Goal: Task Accomplishment & Management: Use online tool/utility

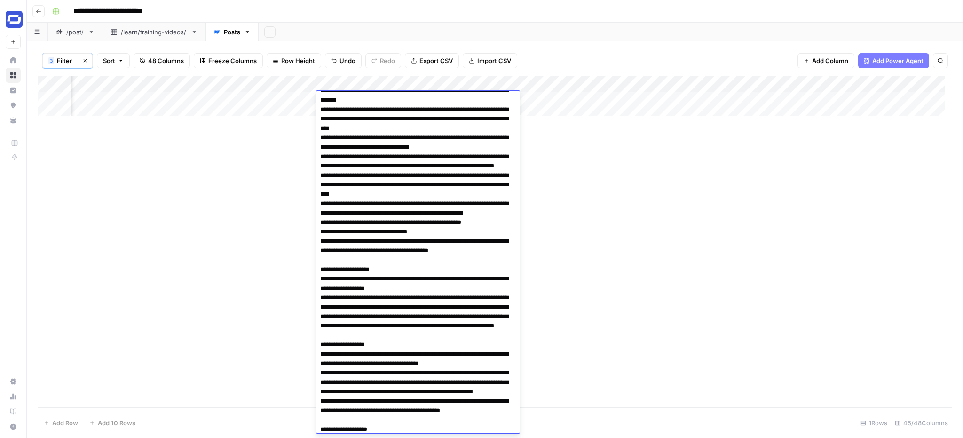
scroll to position [131, 0]
drag, startPoint x: 436, startPoint y: 159, endPoint x: 323, endPoint y: 138, distance: 115.3
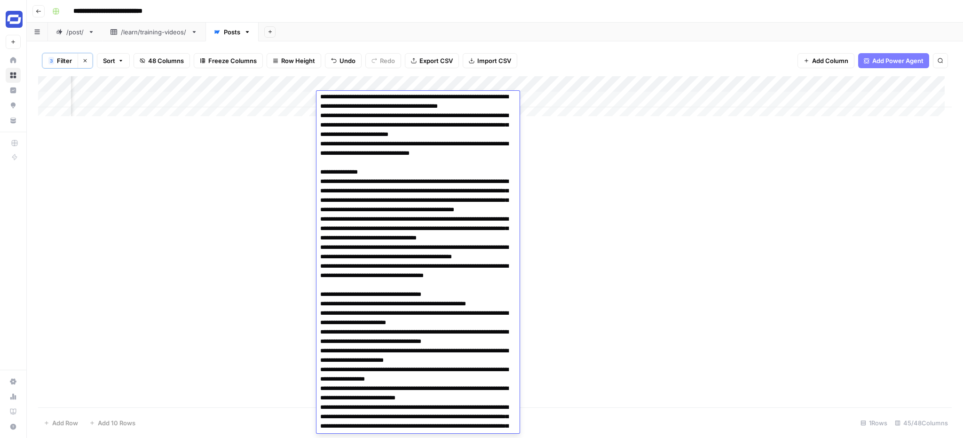
scroll to position [448, 0]
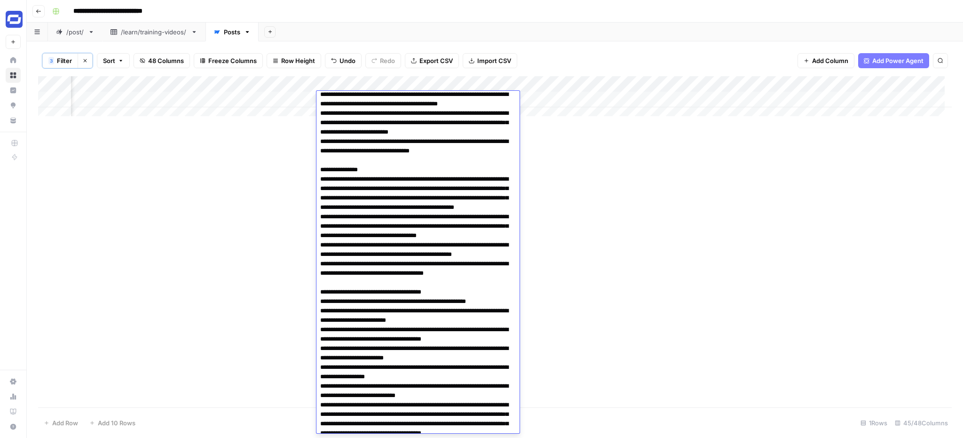
drag, startPoint x: 503, startPoint y: 227, endPoint x: 314, endPoint y: 219, distance: 188.8
click at [314, 219] on body "**********" at bounding box center [481, 219] width 963 height 438
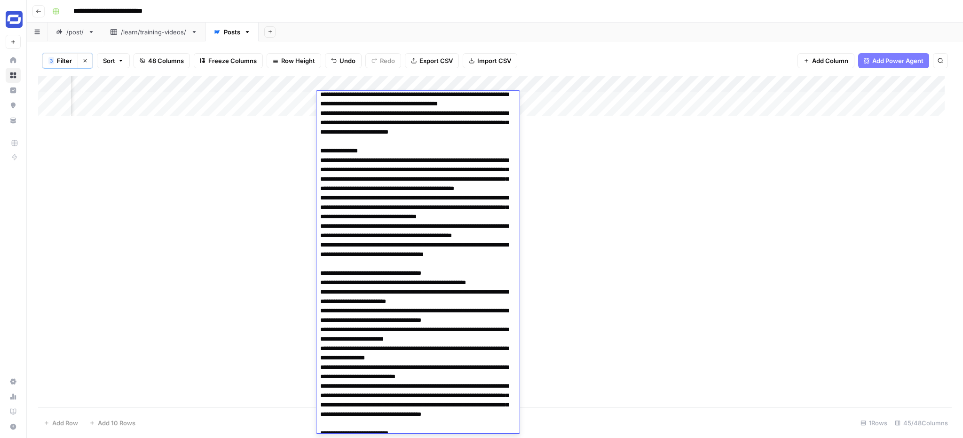
drag, startPoint x: 388, startPoint y: 309, endPoint x: 316, endPoint y: 286, distance: 75.1
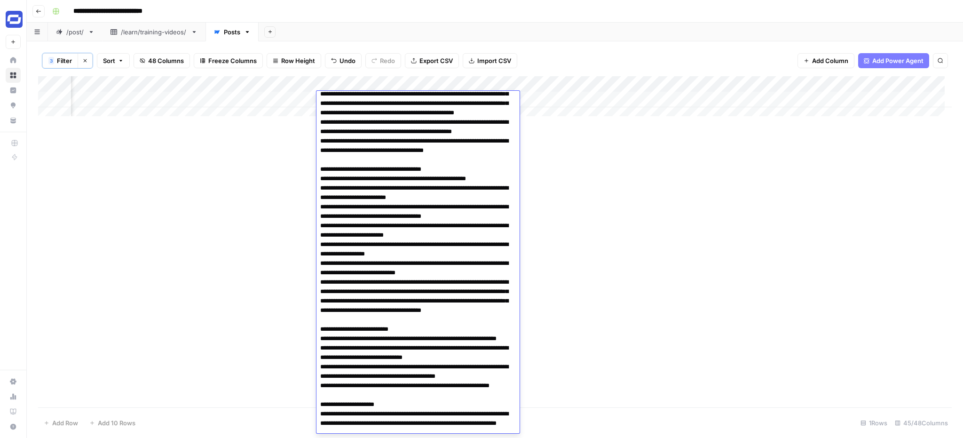
scroll to position [527, 0]
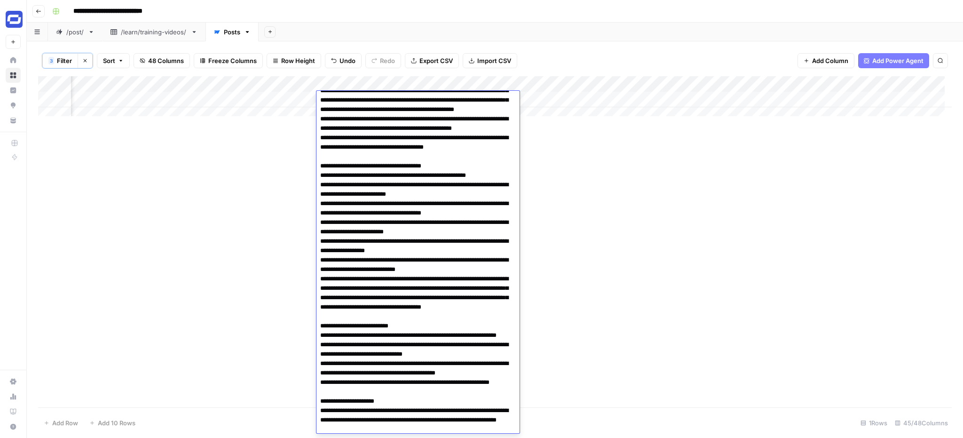
drag, startPoint x: 493, startPoint y: 309, endPoint x: 322, endPoint y: 298, distance: 171.6
click at [322, 298] on textarea at bounding box center [415, 429] width 196 height 1725
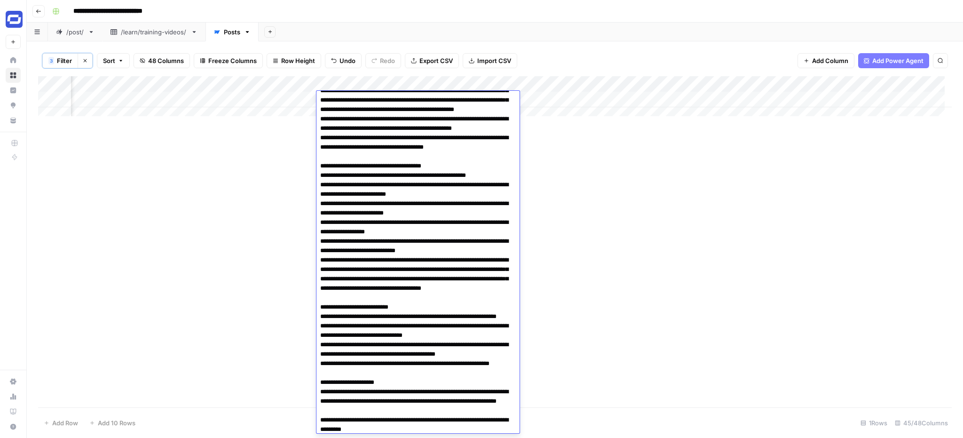
drag, startPoint x: 435, startPoint y: 390, endPoint x: 317, endPoint y: 356, distance: 122.5
click at [317, 356] on textarea at bounding box center [415, 420] width 196 height 1706
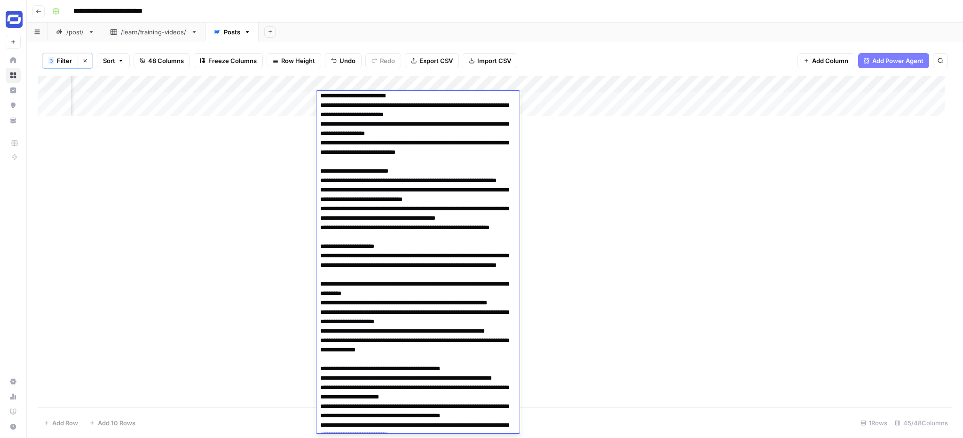
scroll to position [622, 0]
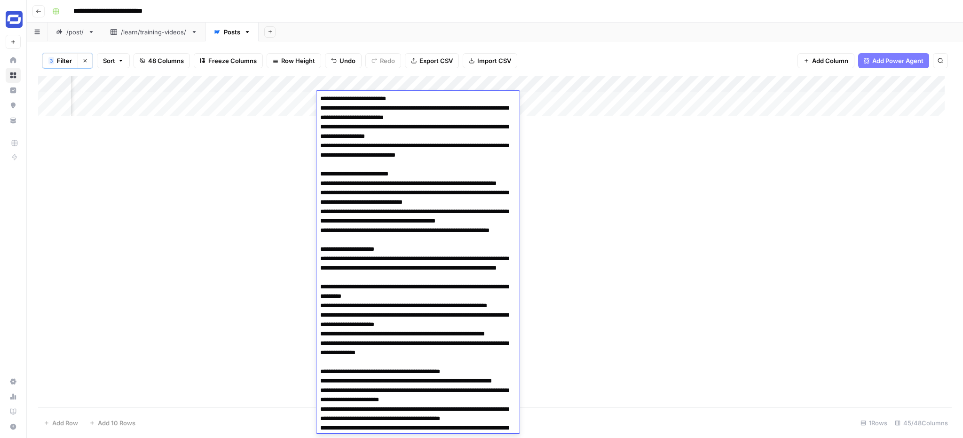
drag, startPoint x: 485, startPoint y: 250, endPoint x: 320, endPoint y: 164, distance: 186.6
click at [320, 164] on textarea at bounding box center [415, 300] width 196 height 1659
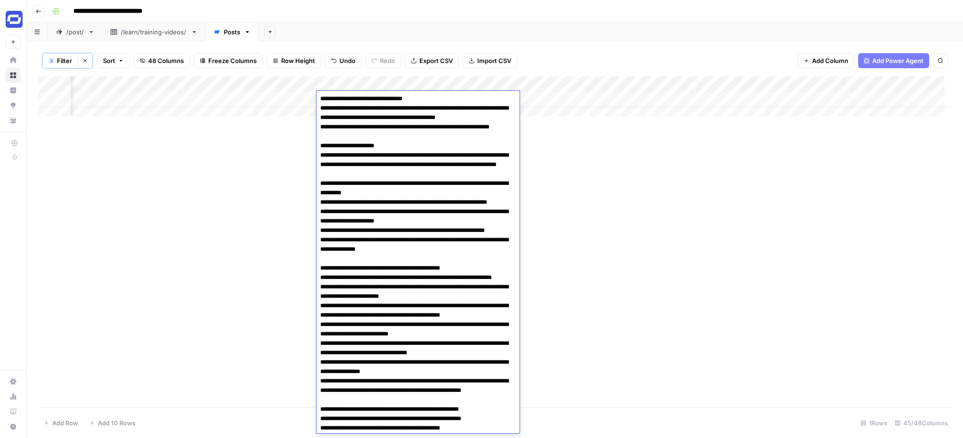
drag, startPoint x: 359, startPoint y: 247, endPoint x: 315, endPoint y: 242, distance: 44.6
click at [315, 242] on body "**********" at bounding box center [481, 219] width 963 height 438
click at [359, 247] on textarea at bounding box center [415, 249] width 196 height 1556
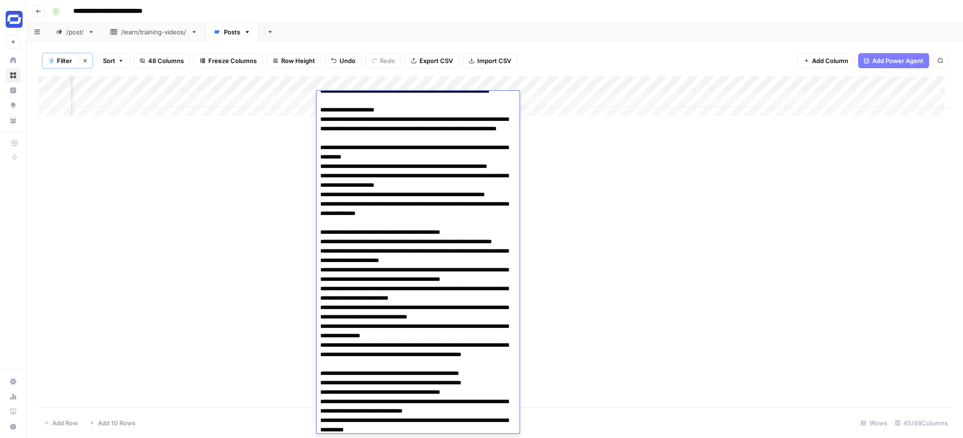
scroll to position [659, 0]
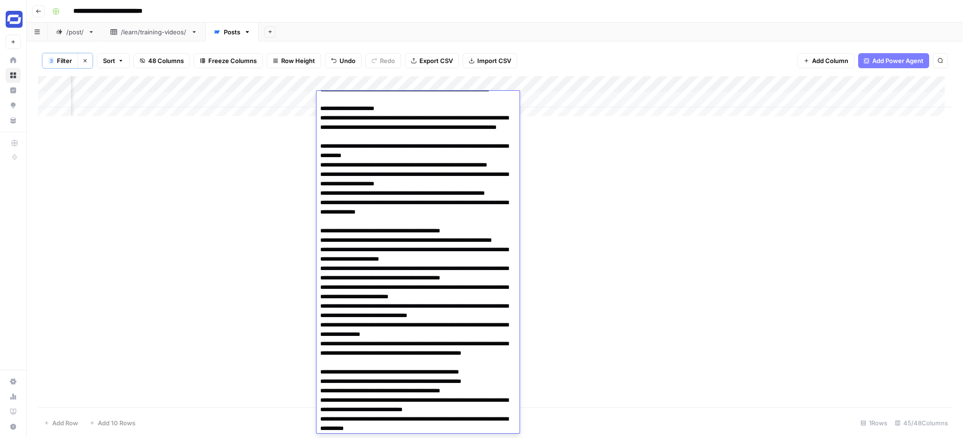
click at [424, 235] on textarea at bounding box center [415, 212] width 196 height 1556
drag, startPoint x: 417, startPoint y: 257, endPoint x: 317, endPoint y: 228, distance: 103.9
click at [317, 228] on textarea at bounding box center [415, 212] width 196 height 1556
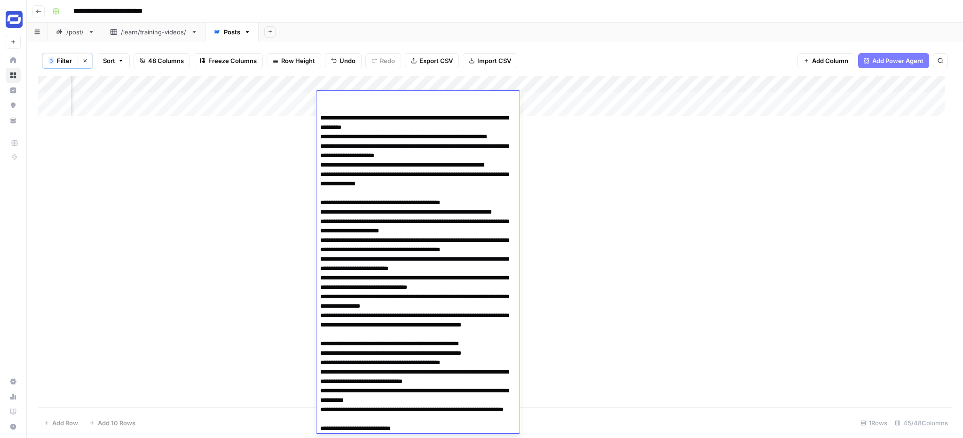
drag, startPoint x: 328, startPoint y: 229, endPoint x: 414, endPoint y: 335, distance: 137.1
click at [414, 335] on textarea at bounding box center [415, 193] width 196 height 1518
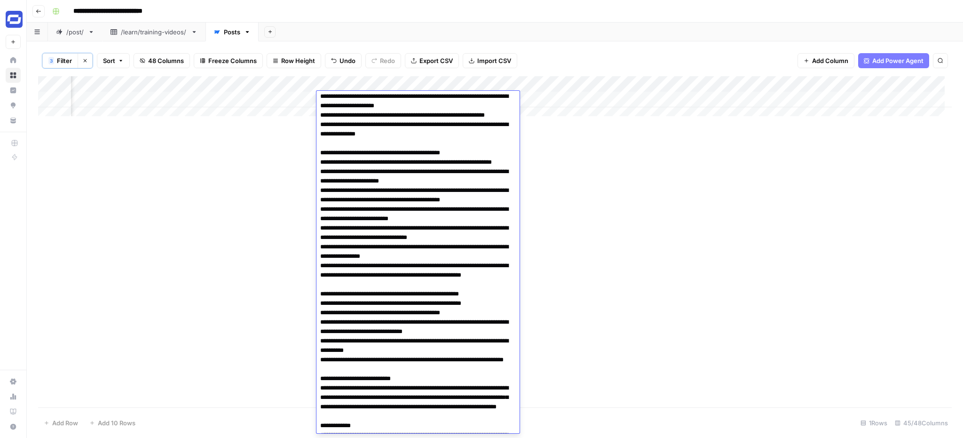
scroll to position [710, 0]
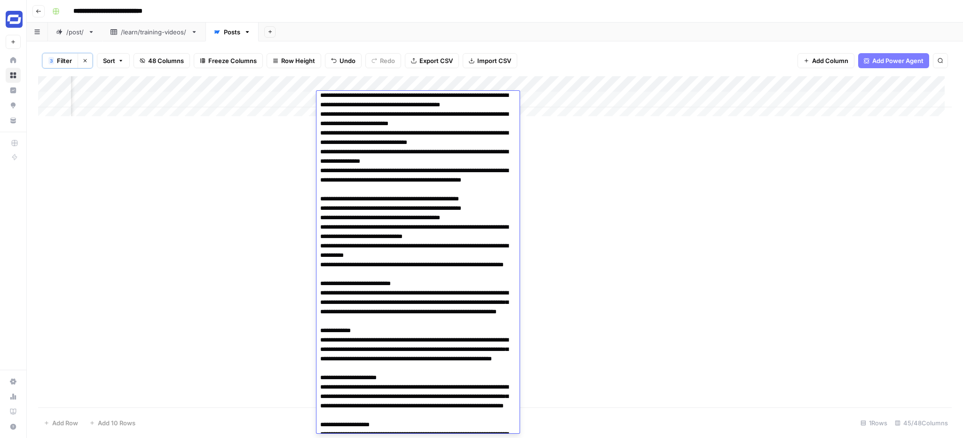
drag, startPoint x: 457, startPoint y: 215, endPoint x: 325, endPoint y: 211, distance: 132.3
click at [325, 211] on textarea at bounding box center [415, 85] width 196 height 1405
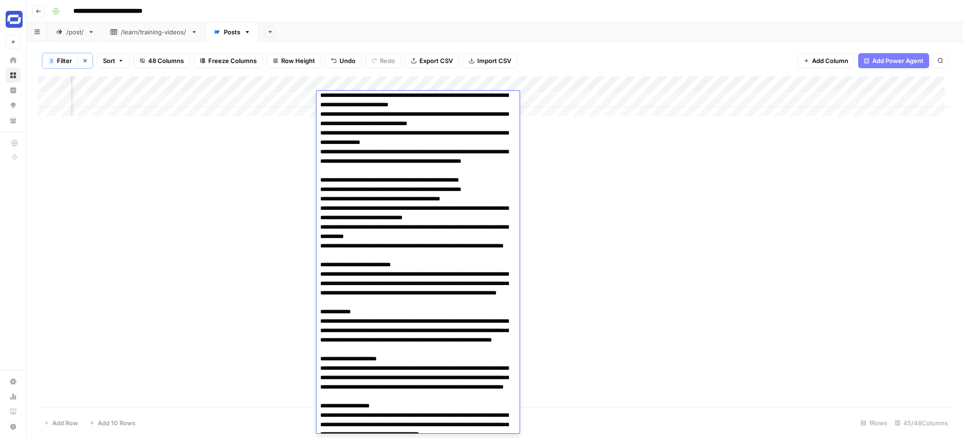
drag, startPoint x: 358, startPoint y: 236, endPoint x: 480, endPoint y: 228, distance: 122.1
click at [480, 228] on textarea at bounding box center [415, 76] width 196 height 1387
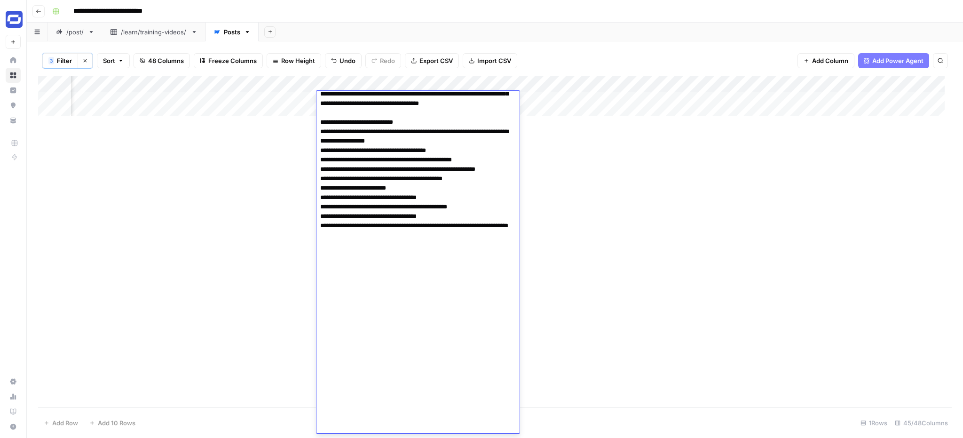
scroll to position [1041, 0]
drag, startPoint x: 366, startPoint y: 292, endPoint x: 317, endPoint y: 253, distance: 62.3
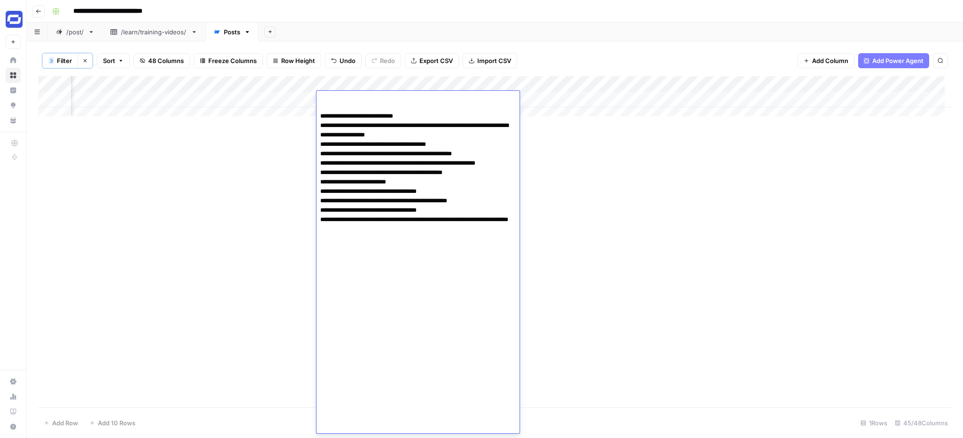
scroll to position [1000, 0]
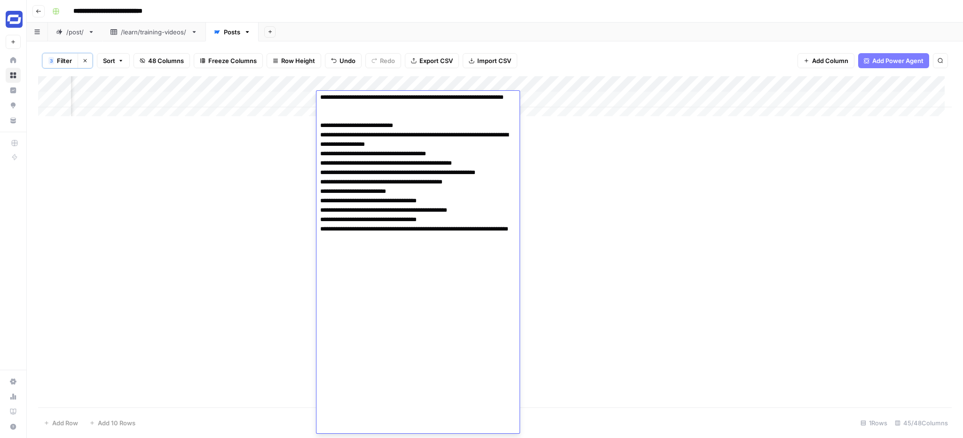
type textarea "**********"
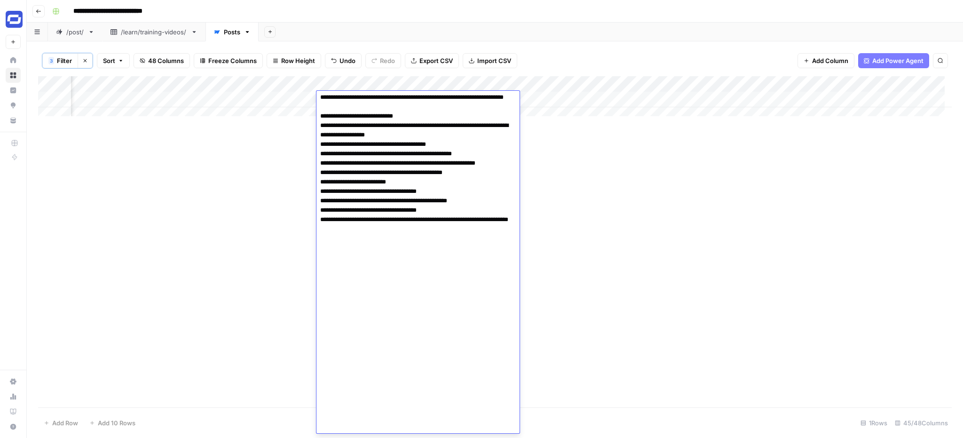
scroll to position [991, 0]
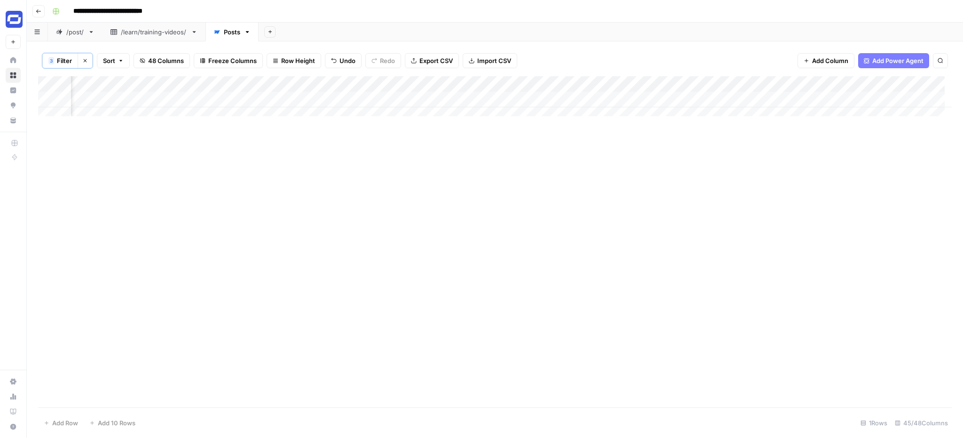
click at [833, 97] on div "Add Column" at bounding box center [495, 99] width 914 height 47
click at [666, 98] on div "Add Column" at bounding box center [495, 99] width 914 height 47
click at [665, 98] on div "Add Column" at bounding box center [495, 99] width 914 height 47
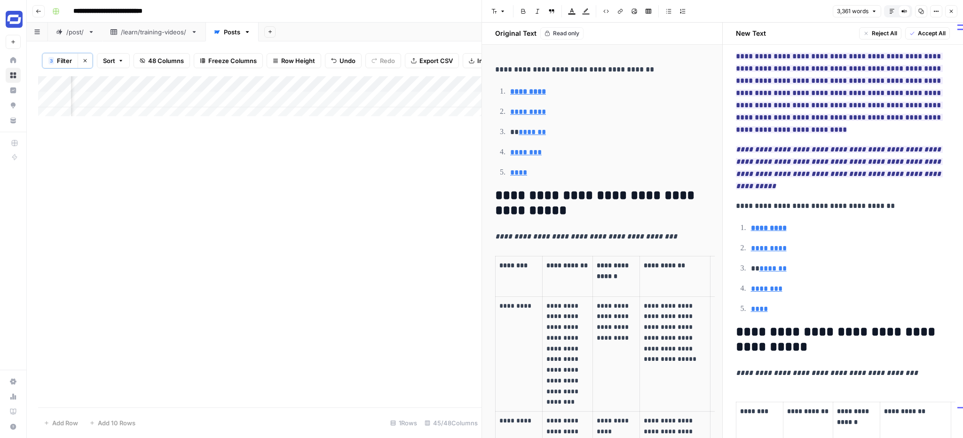
scroll to position [16, 0]
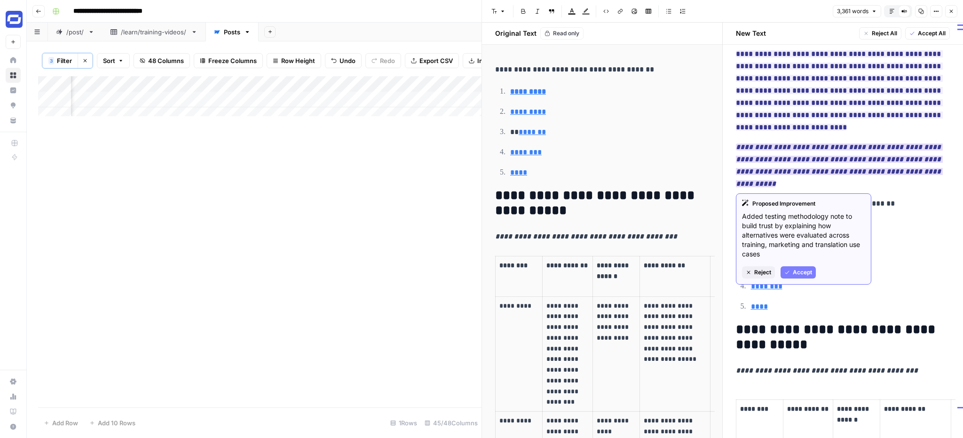
click at [796, 269] on span "Accept" at bounding box center [802, 272] width 19 height 8
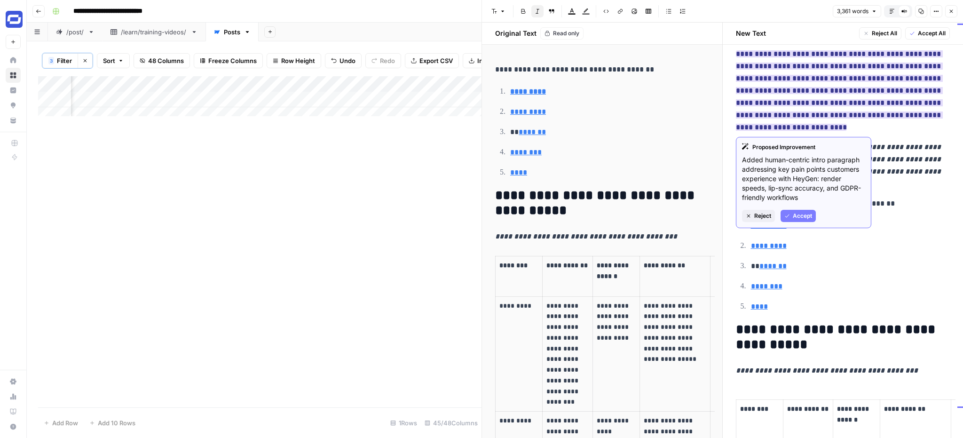
click at [807, 218] on span "Accept" at bounding box center [802, 216] width 19 height 8
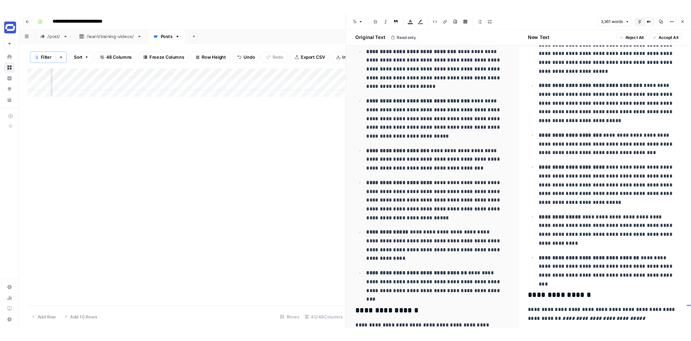
scroll to position [5115, 0]
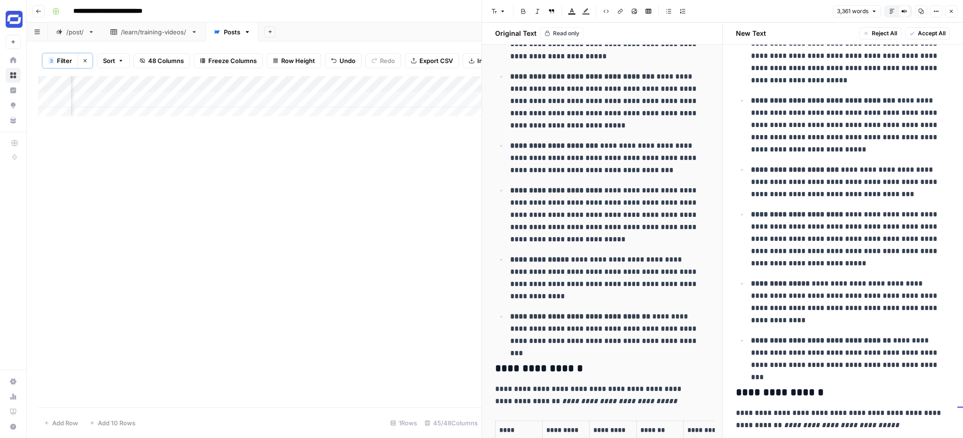
click at [953, 13] on icon "button" at bounding box center [952, 11] width 6 height 6
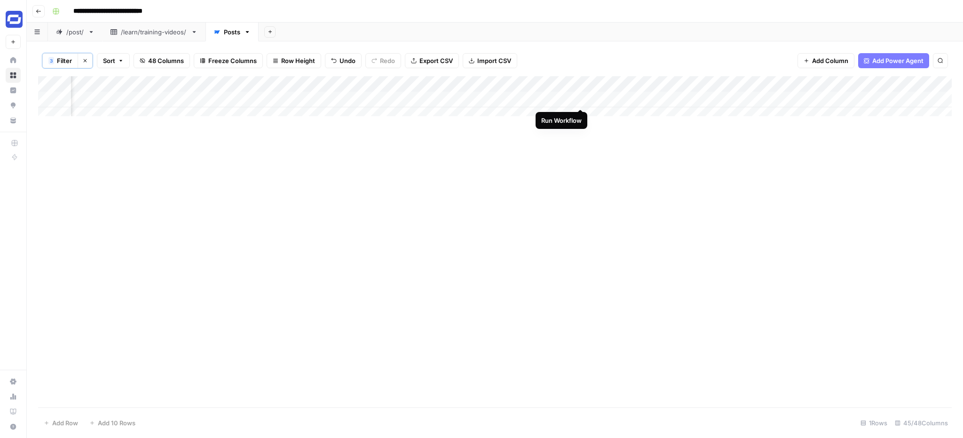
click at [579, 98] on div "Add Column" at bounding box center [495, 99] width 914 height 47
